Goal: Check status

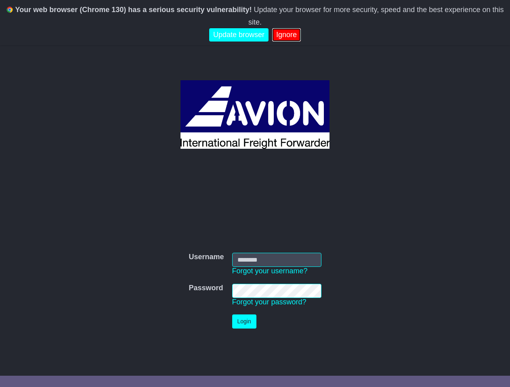
click at [284, 28] on link "Ignore" at bounding box center [286, 34] width 29 height 13
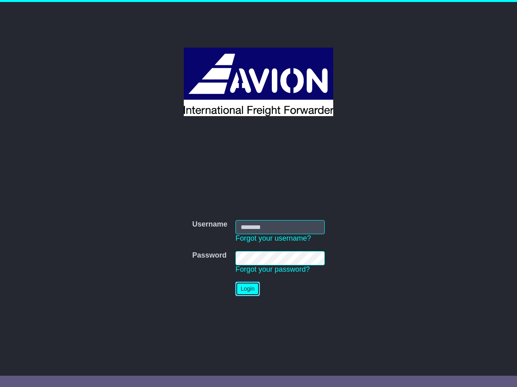
click at [255, 291] on button "Login" at bounding box center [247, 289] width 24 height 14
click at [270, 271] on link "Forgot your password?" at bounding box center [272, 270] width 74 height 8
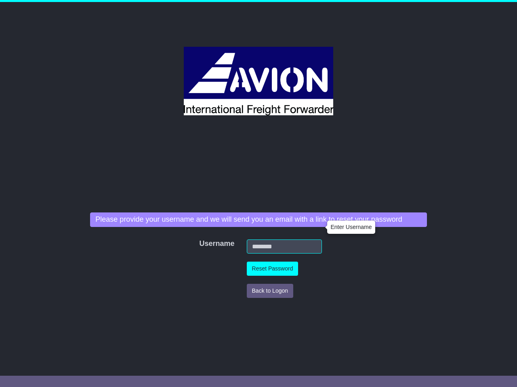
click at [269, 302] on div "Username Username Forgot your username? Password Password Forgot your password?…" at bounding box center [258, 252] width 344 height 216
click at [244, 322] on div "Username Username Forgot your username? Password Password Forgot your password?…" at bounding box center [258, 252] width 344 height 216
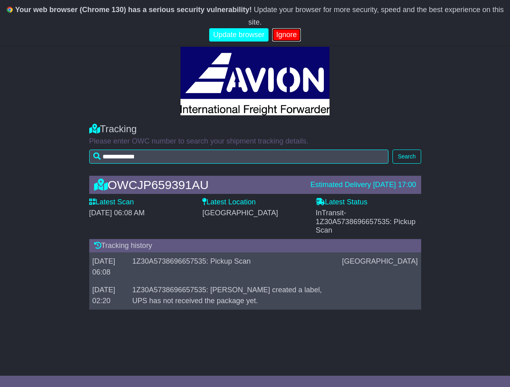
click at [284, 28] on link "Ignore" at bounding box center [286, 34] width 29 height 13
